Goal: Task Accomplishment & Management: Complete application form

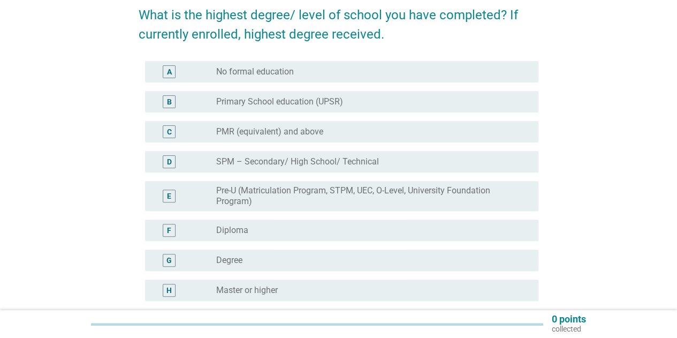
scroll to position [107, 0]
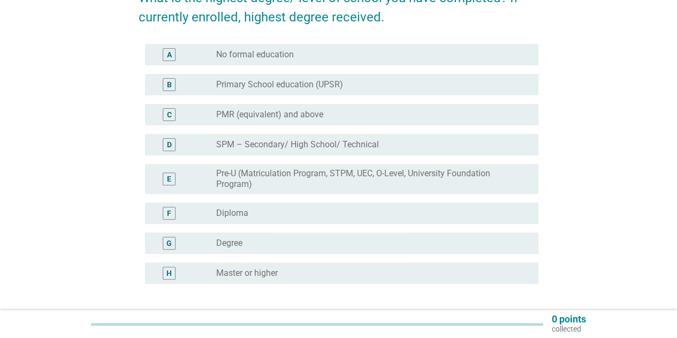
click at [249, 245] on div "radio_button_unchecked Degree" at bounding box center [368, 243] width 305 height 11
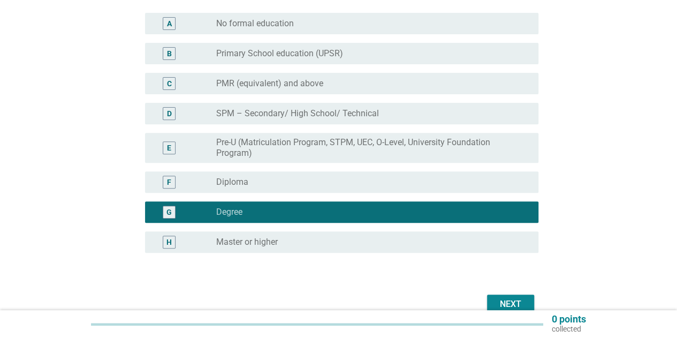
scroll to position [193, 0]
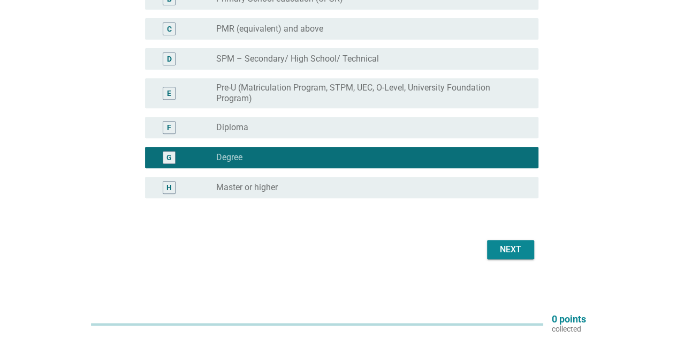
click at [513, 247] on div "Next" at bounding box center [511, 249] width 30 height 13
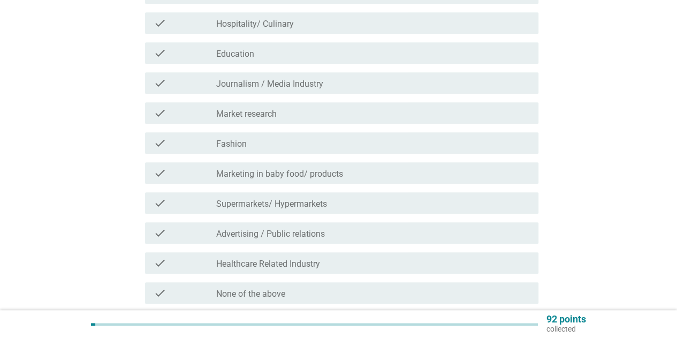
scroll to position [348, 0]
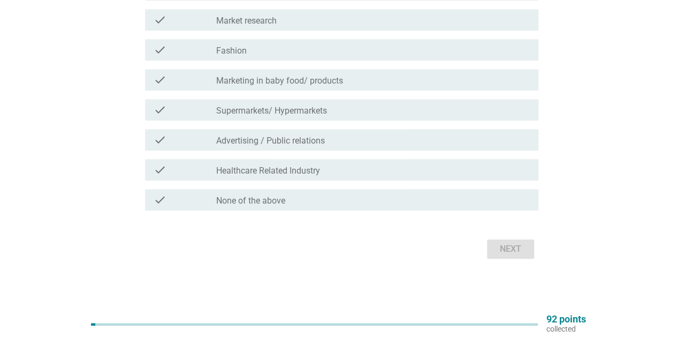
click at [365, 206] on div "check check_box_outline_blank None of the above" at bounding box center [341, 199] width 393 height 21
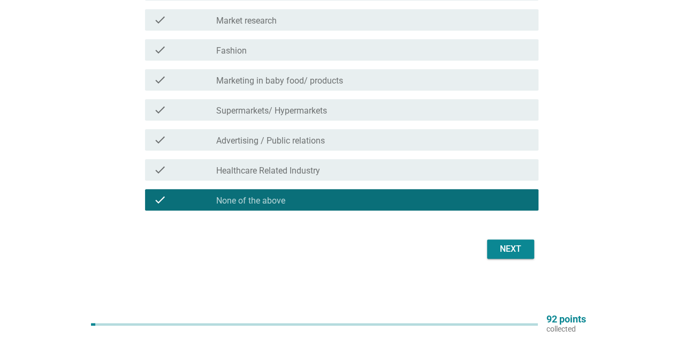
click at [505, 255] on button "Next" at bounding box center [510, 248] width 47 height 19
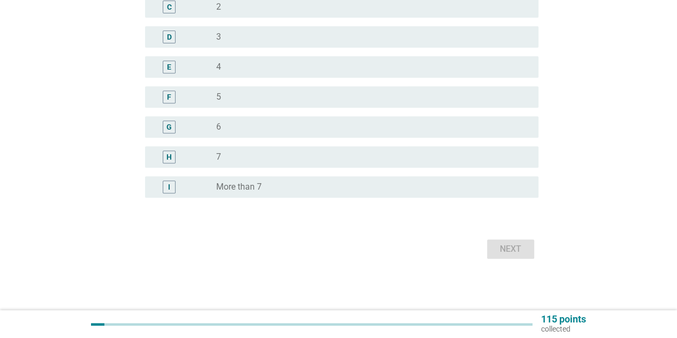
scroll to position [0, 0]
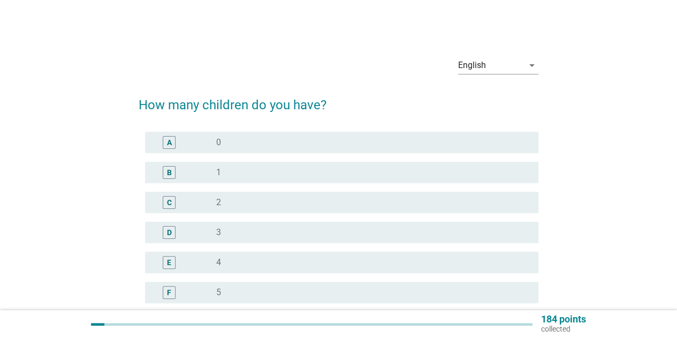
click at [258, 137] on div "radio_button_unchecked 0" at bounding box center [368, 142] width 305 height 11
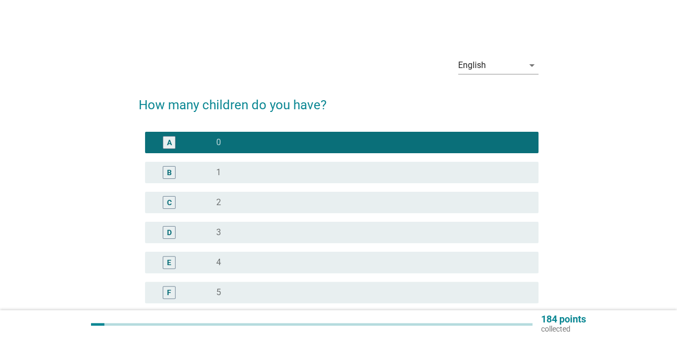
scroll to position [195, 0]
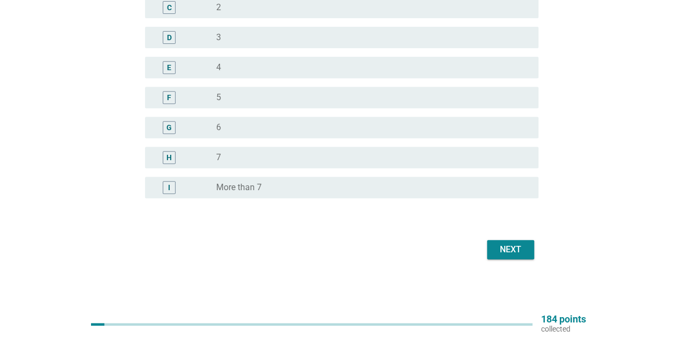
click at [523, 245] on div "Next" at bounding box center [511, 249] width 30 height 13
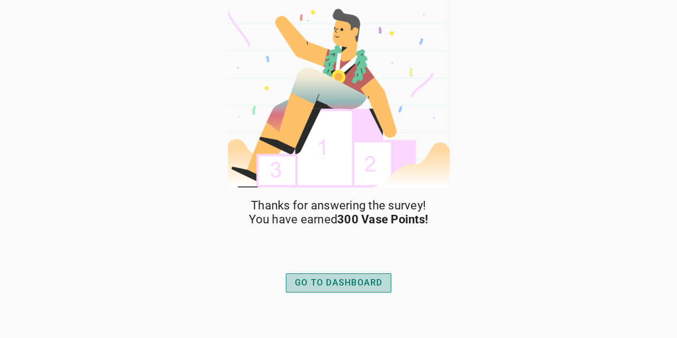
click at [344, 276] on div "GO TO DASHBOARD" at bounding box center [339, 282] width 88 height 13
